Goal: Book appointment/travel/reservation

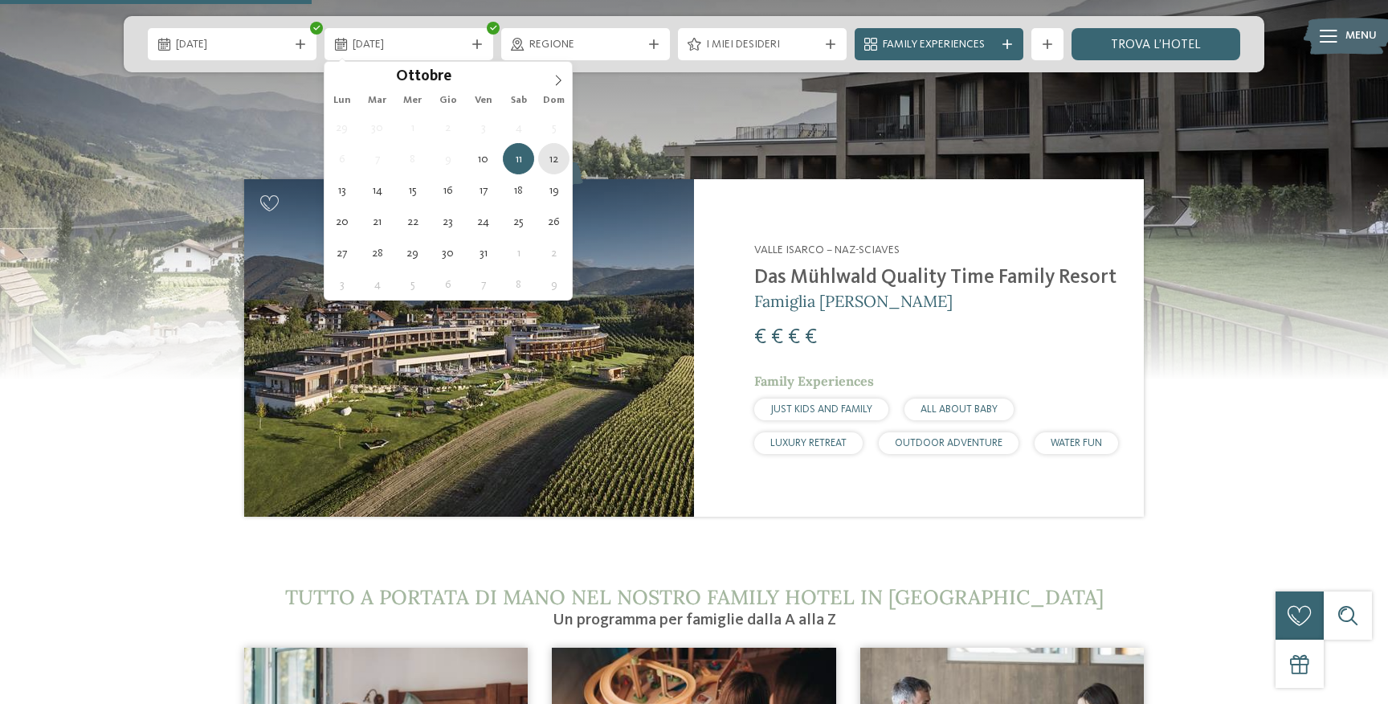
type div "[DATE]"
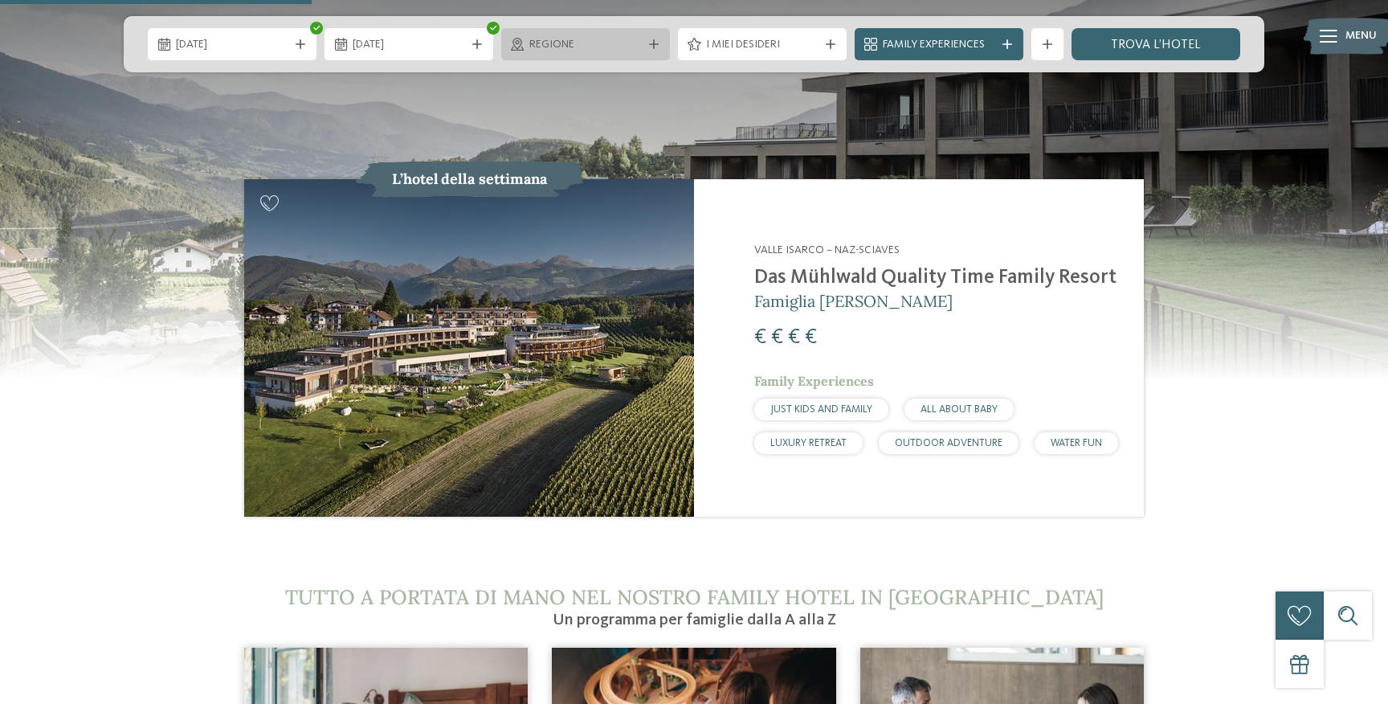
click at [631, 55] on div "Regione" at bounding box center [585, 44] width 169 height 32
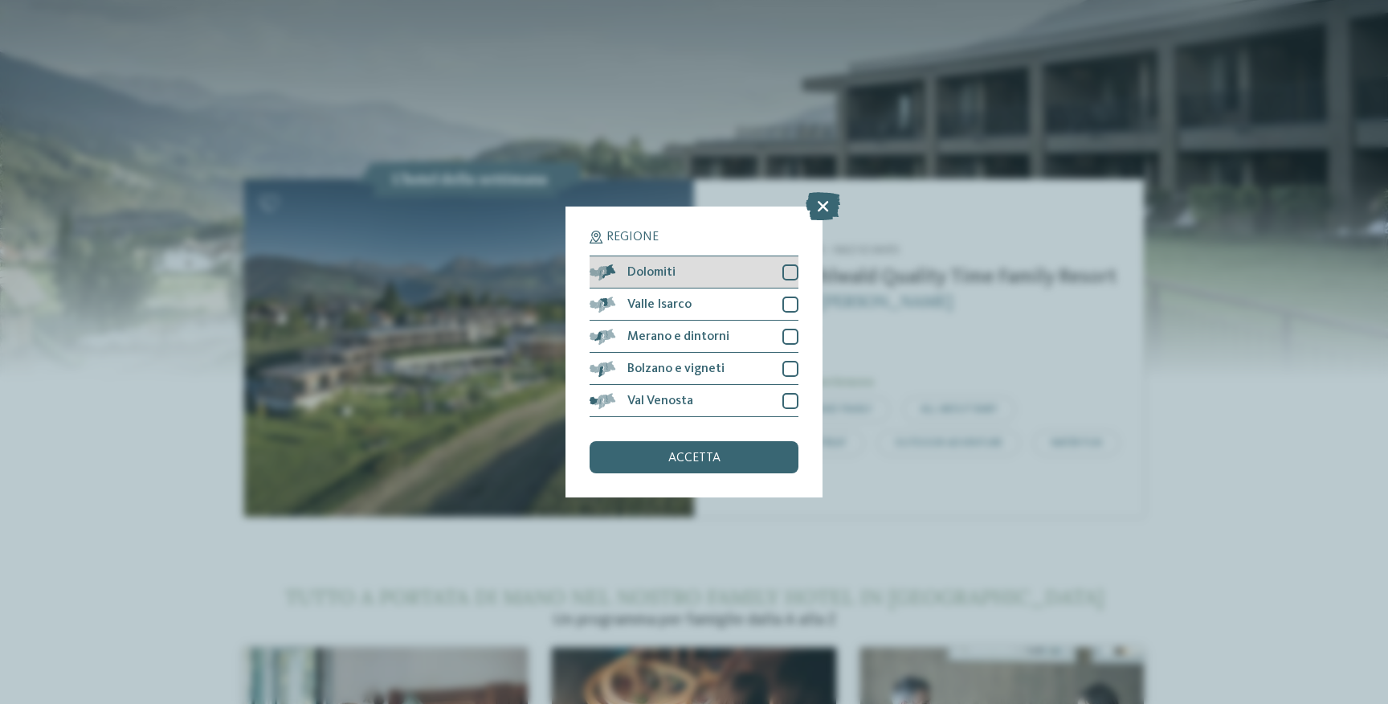
click at [789, 273] on div at bounding box center [790, 272] width 16 height 16
click at [791, 272] on icon at bounding box center [791, 272] width 10 height 10
click at [823, 212] on icon at bounding box center [823, 206] width 35 height 28
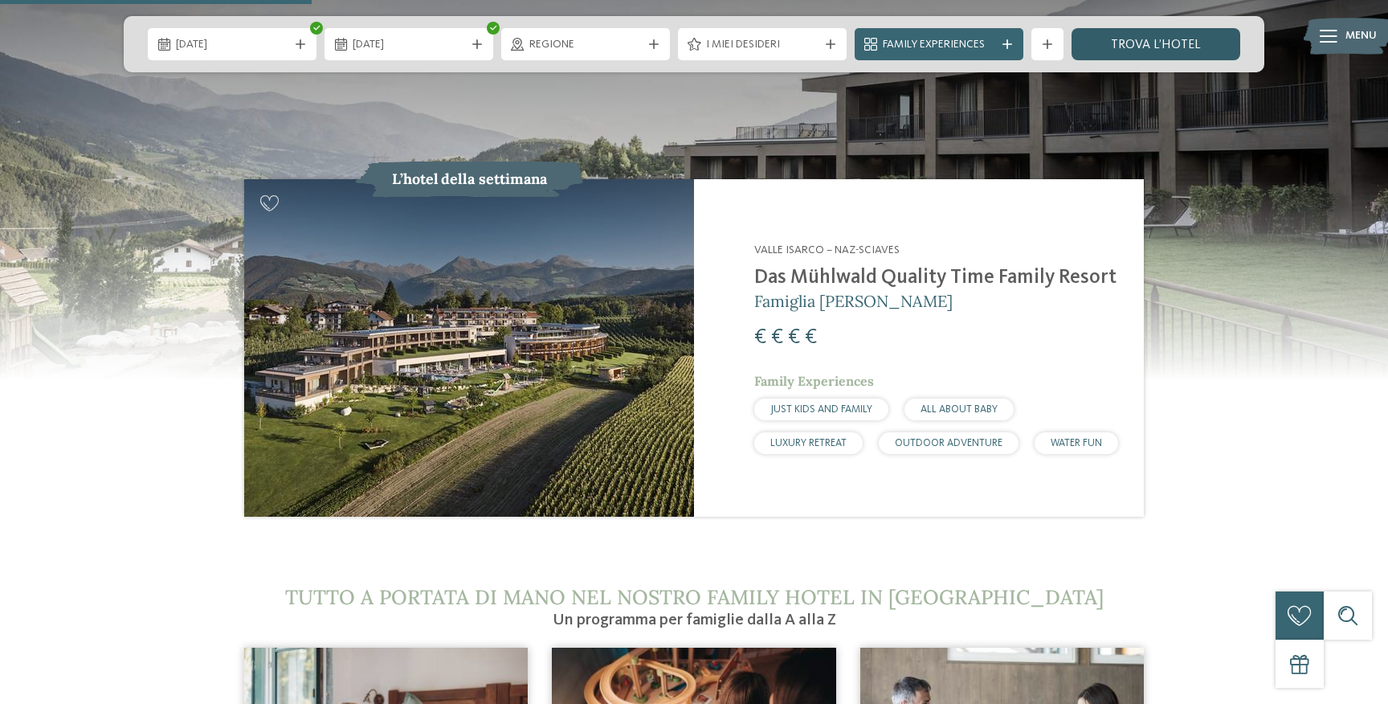
click at [1149, 50] on link "trova l’hotel" at bounding box center [1156, 44] width 169 height 32
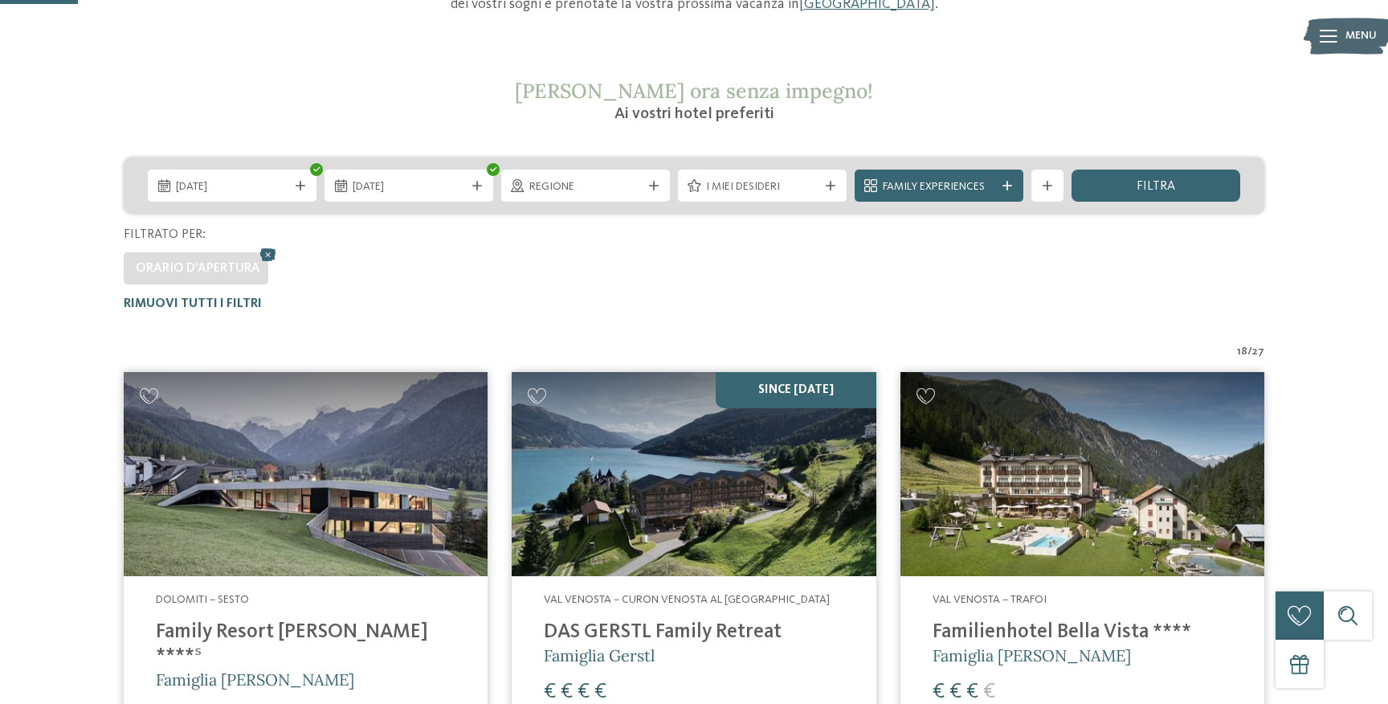
scroll to position [228, 0]
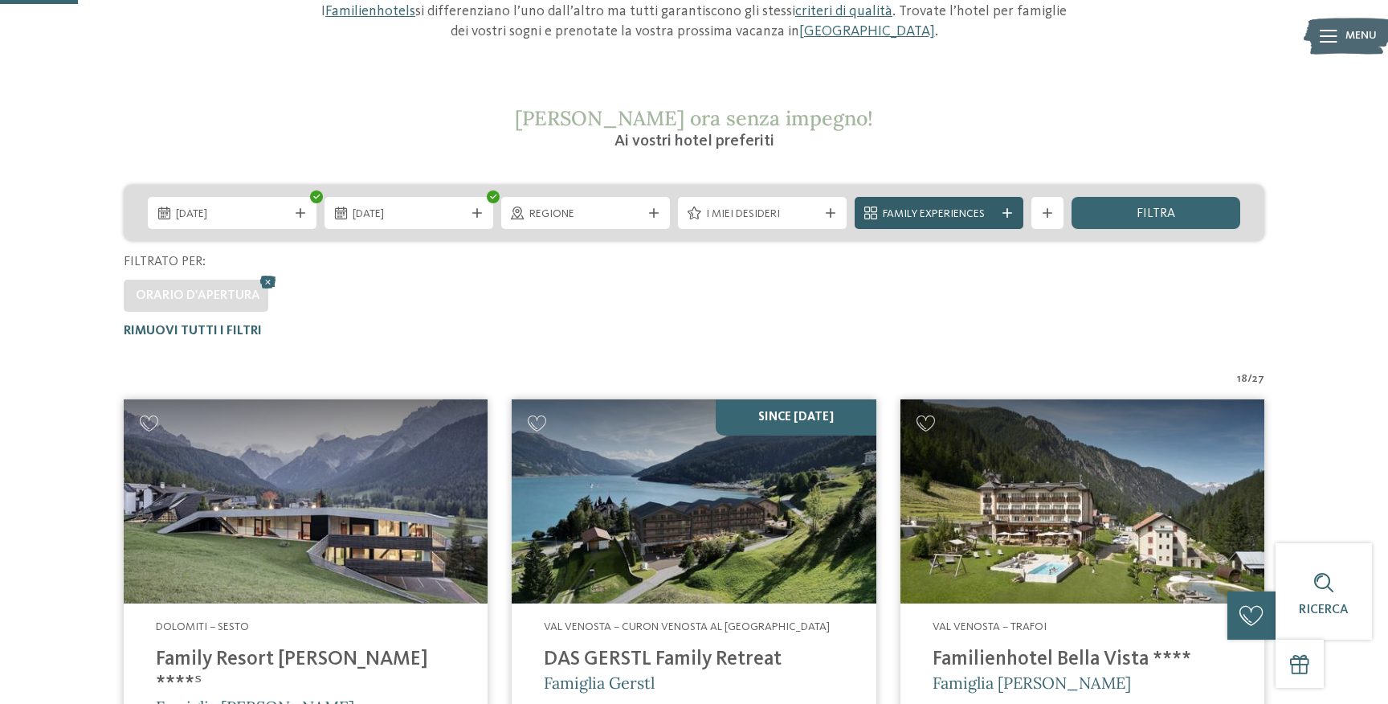
click at [953, 223] on div "Family Experiences" at bounding box center [939, 213] width 169 height 32
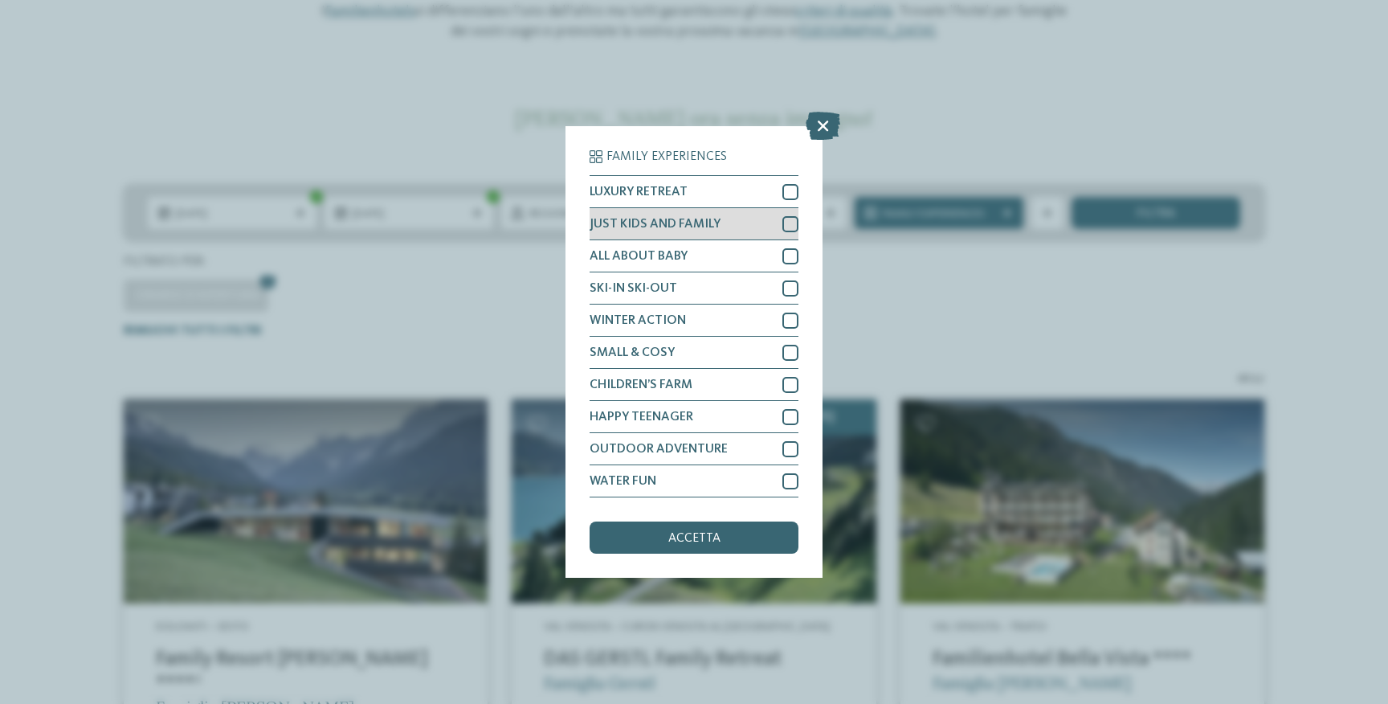
click at [786, 230] on div at bounding box center [790, 224] width 16 height 16
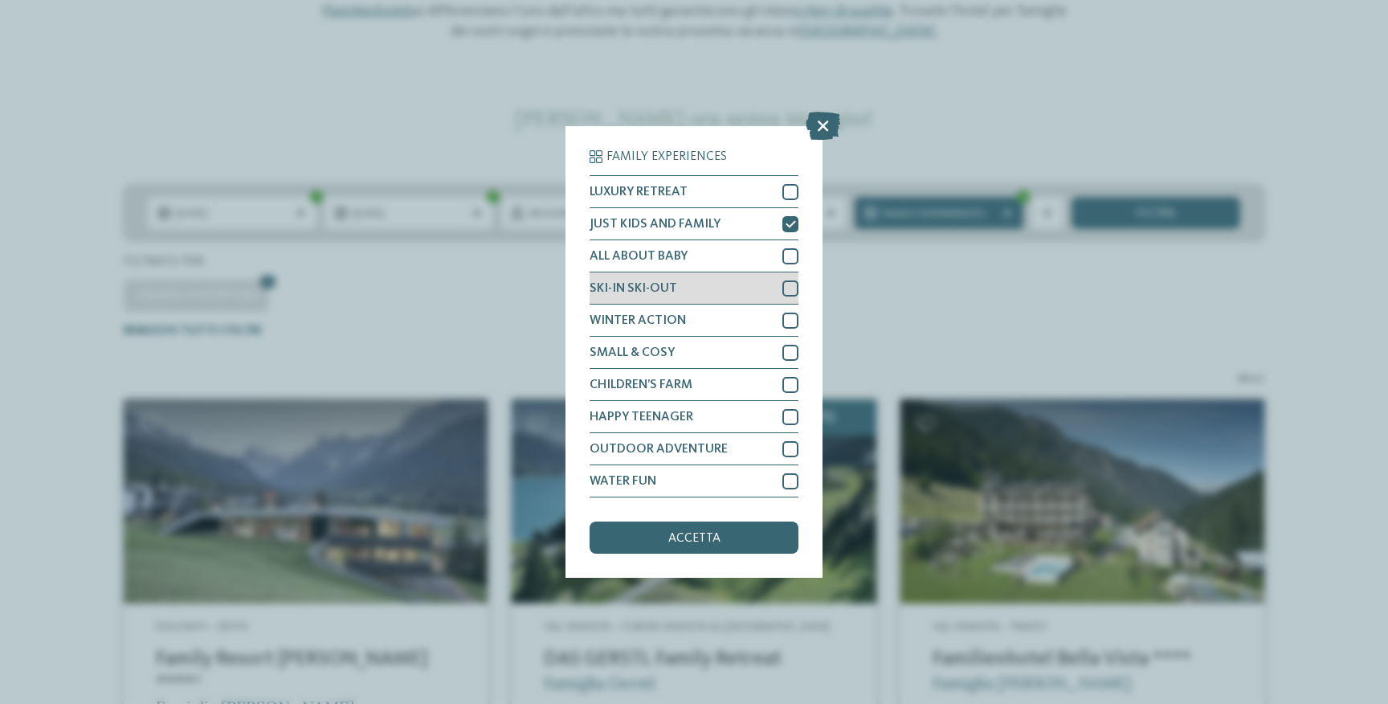
click at [786, 272] on div "SKI-IN SKI-OUT" at bounding box center [694, 288] width 209 height 32
click at [789, 290] on icon at bounding box center [791, 289] width 10 height 10
click at [789, 245] on div "ALL ABOUT BABY" at bounding box center [694, 256] width 209 height 32
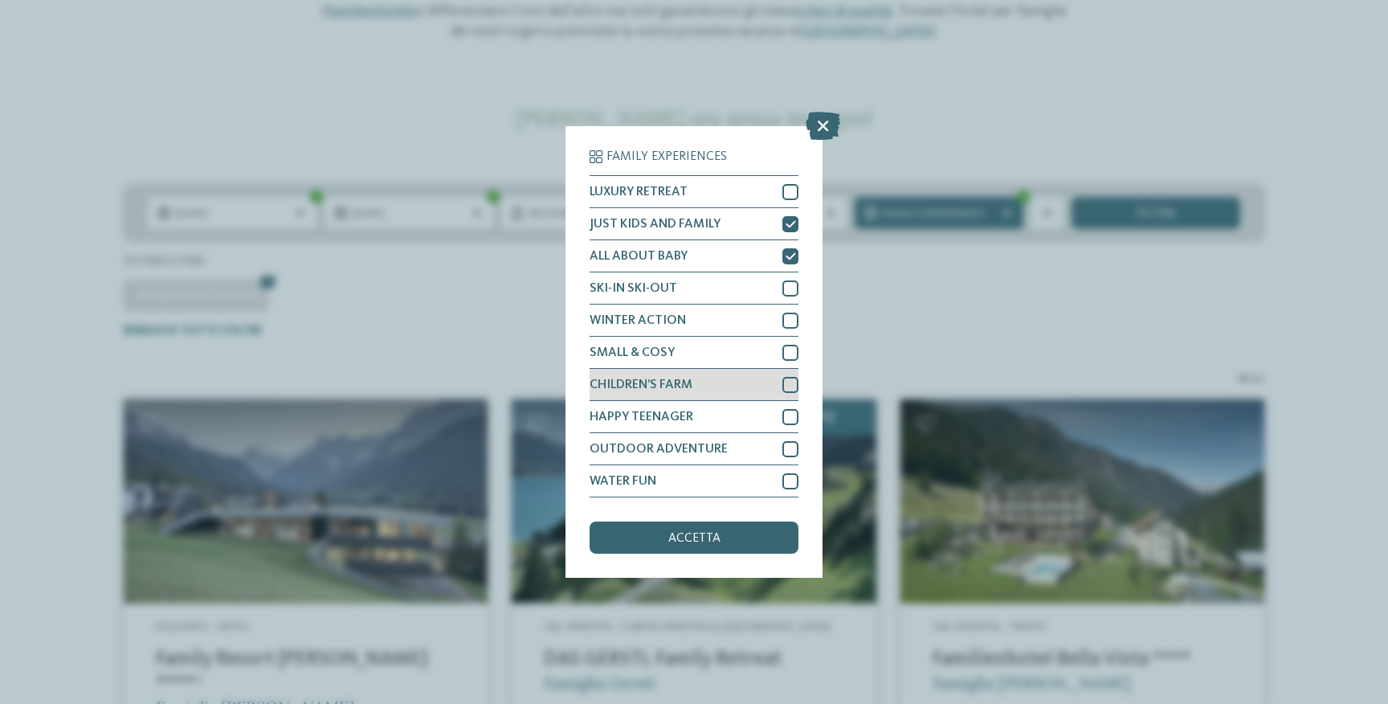
click at [705, 394] on div "CHILDREN’S FARM" at bounding box center [694, 385] width 209 height 32
click at [699, 533] on span "accetta" at bounding box center [694, 538] width 52 height 13
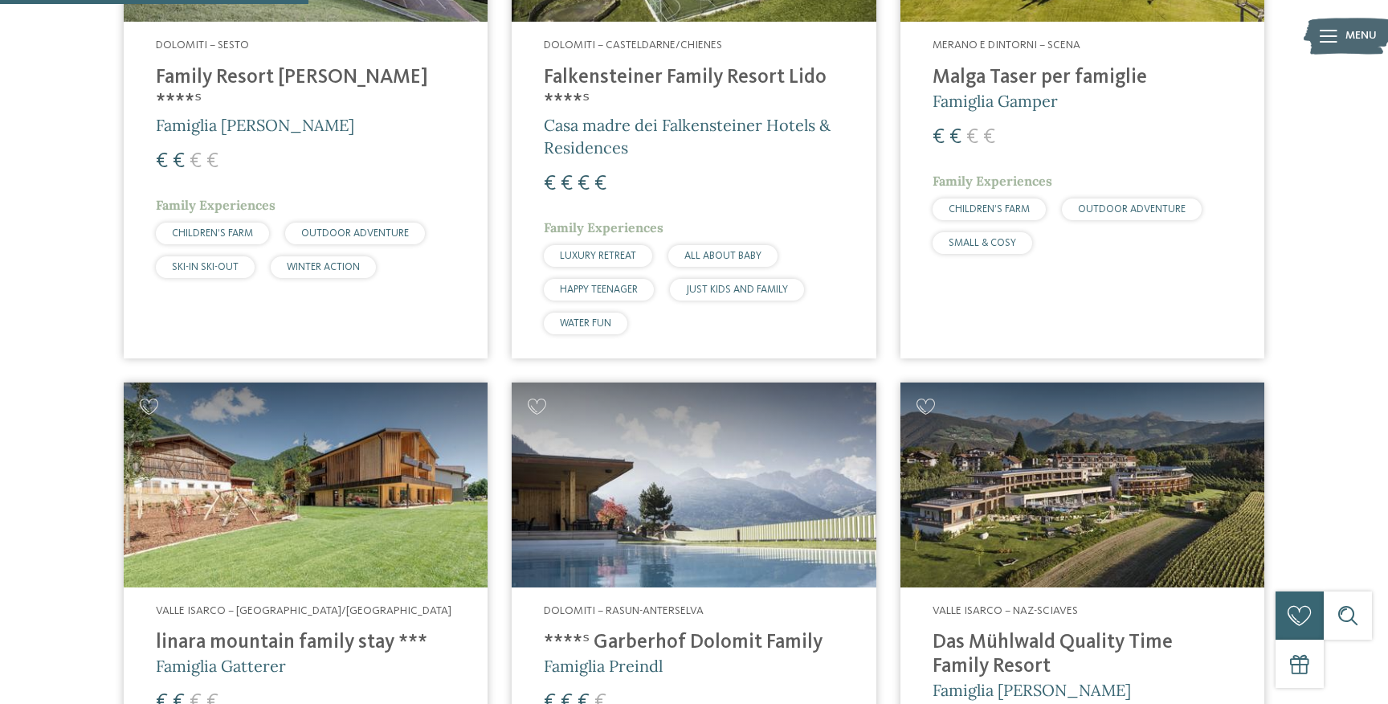
scroll to position [864, 0]
